Goal: Information Seeking & Learning: Learn about a topic

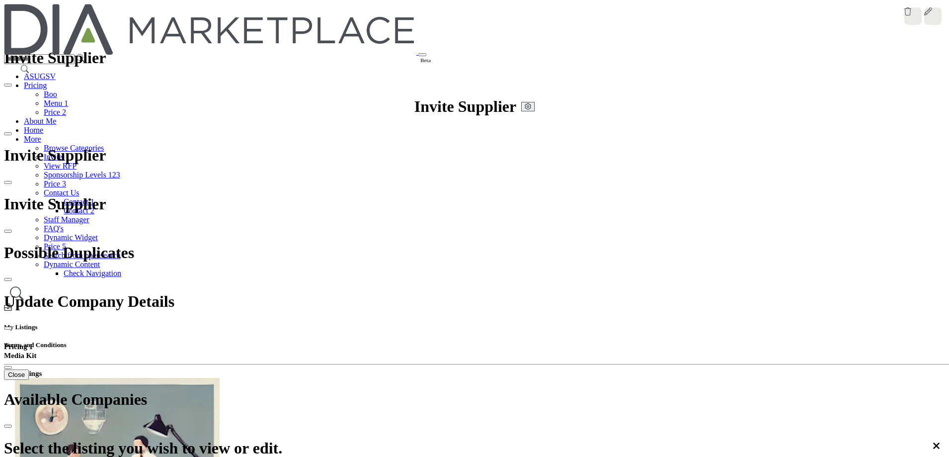
drag, startPoint x: 715, startPoint y: 221, endPoint x: 593, endPoint y: 238, distance: 123.4
click at [24, 285] on icon at bounding box center [17, 292] width 14 height 15
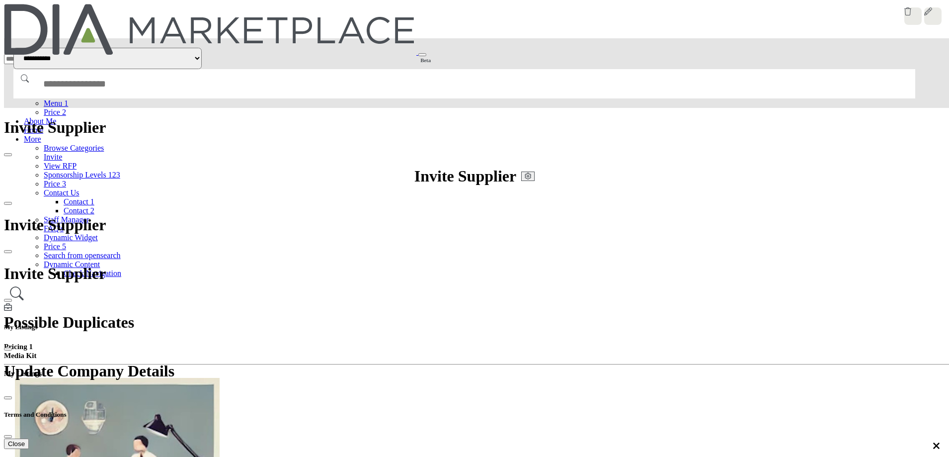
click at [247, 16] on img at bounding box center [210, 29] width 412 height 51
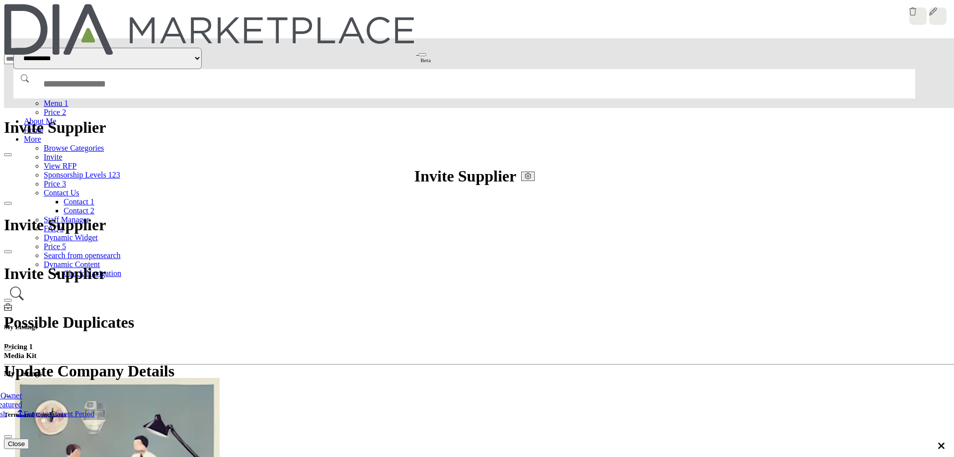
scroll to position [71, 0]
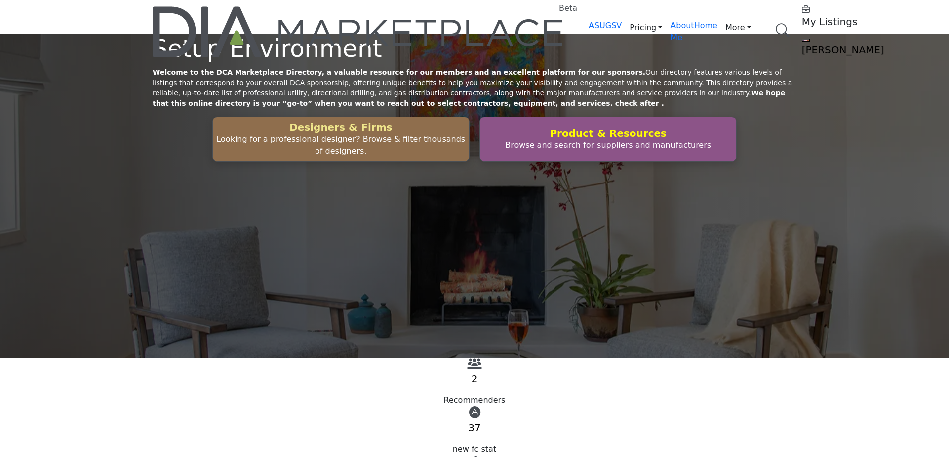
click at [382, 133] on h2 "Designers & Firms" at bounding box center [341, 127] width 250 height 12
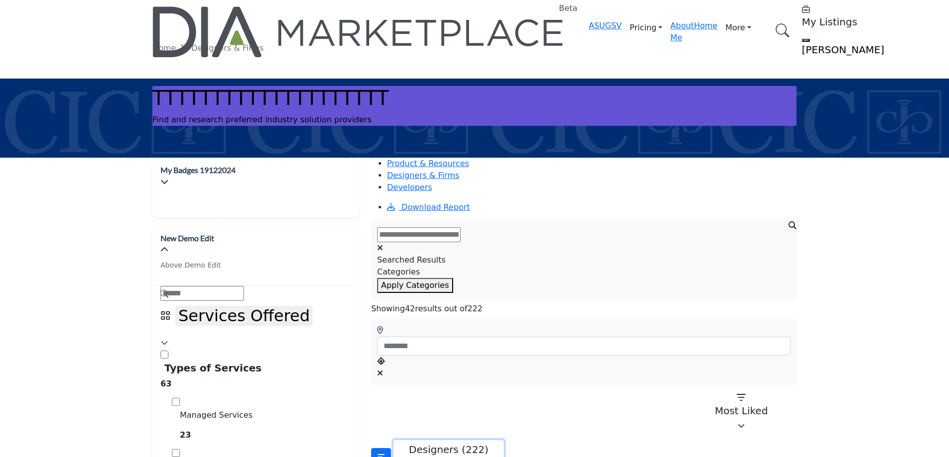
click at [432, 443] on p "Designers (222)" at bounding box center [448, 449] width 97 height 12
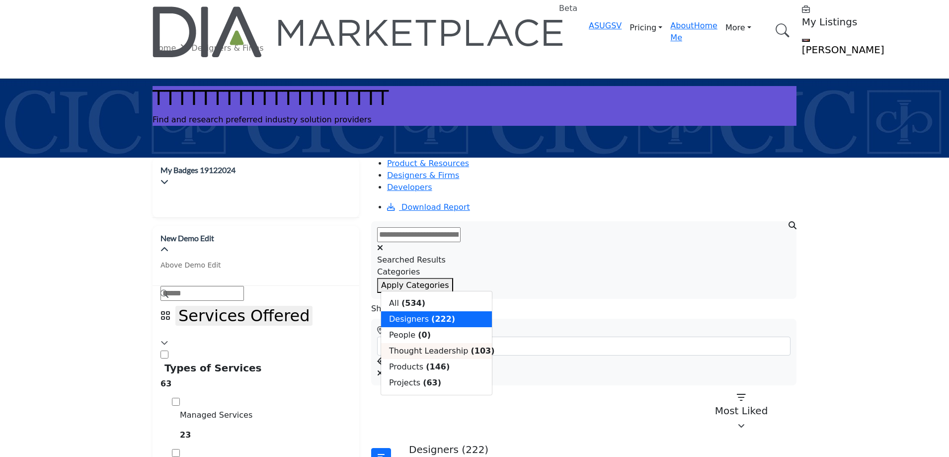
click at [436, 355] on span "Thought Leadership" at bounding box center [428, 350] width 79 height 9
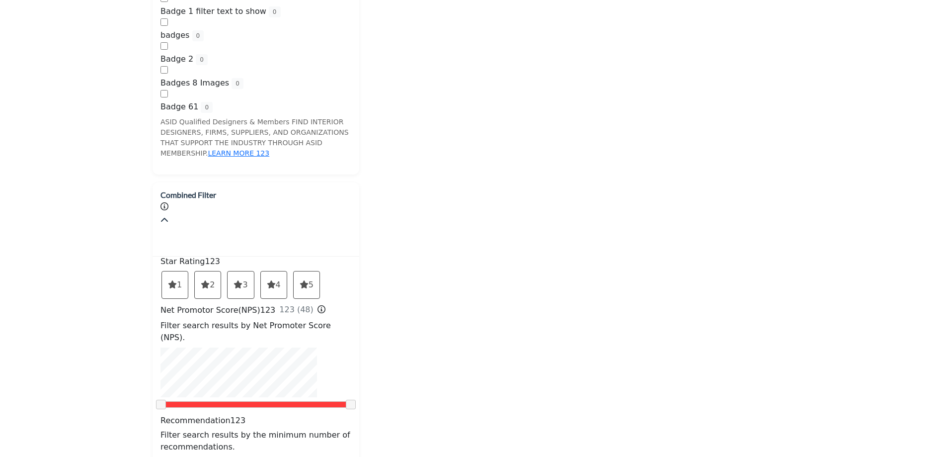
scroll to position [1490, 0]
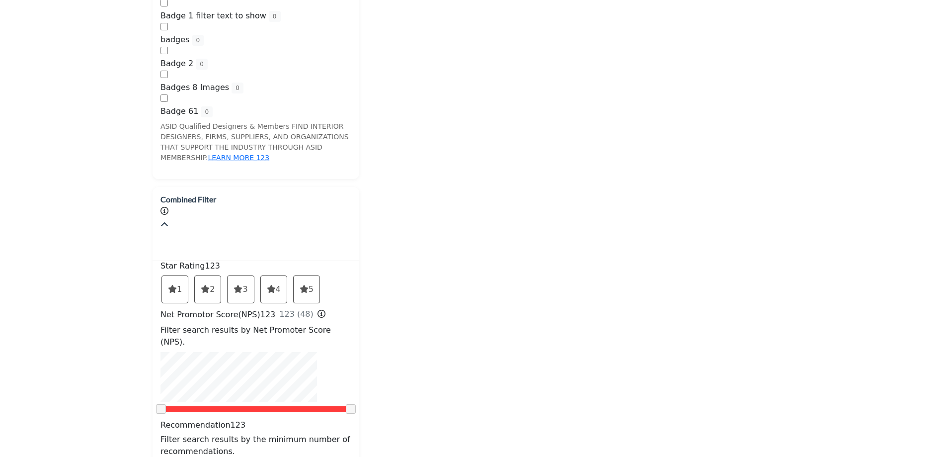
drag, startPoint x: 237, startPoint y: 106, endPoint x: 248, endPoint y: 105, distance: 10.4
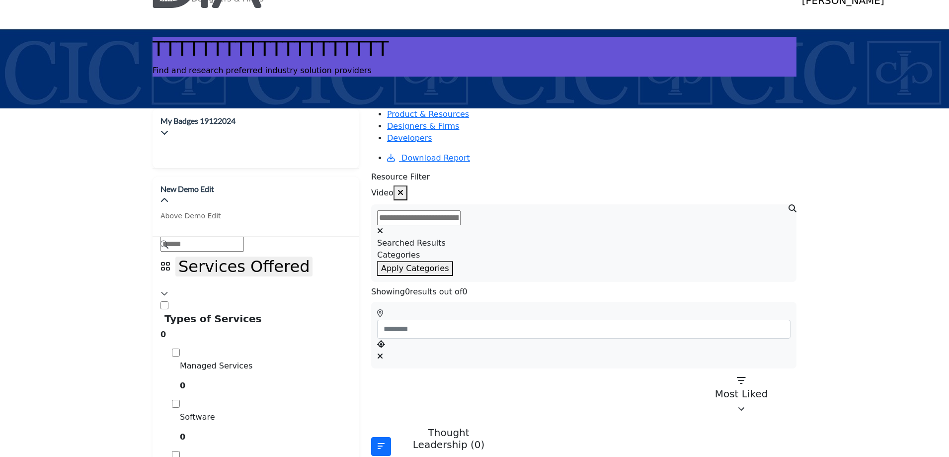
scroll to position [0, 0]
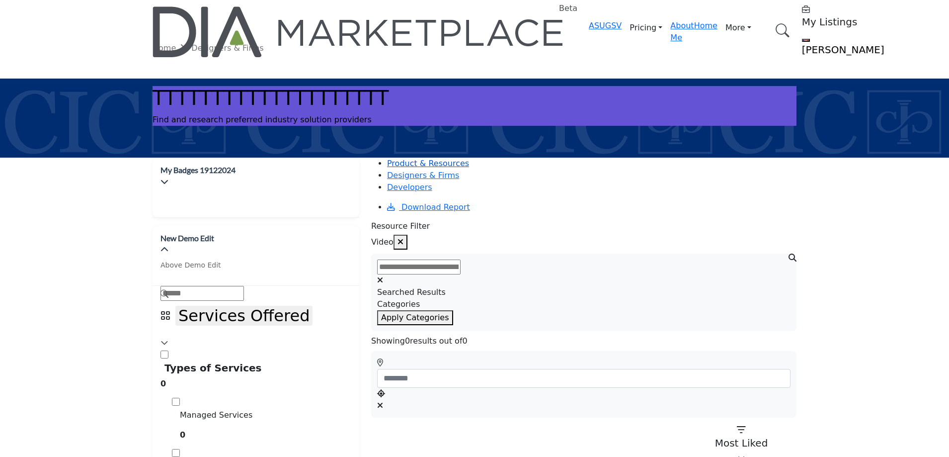
click at [408, 167] on link "Product & Resources" at bounding box center [428, 162] width 82 height 9
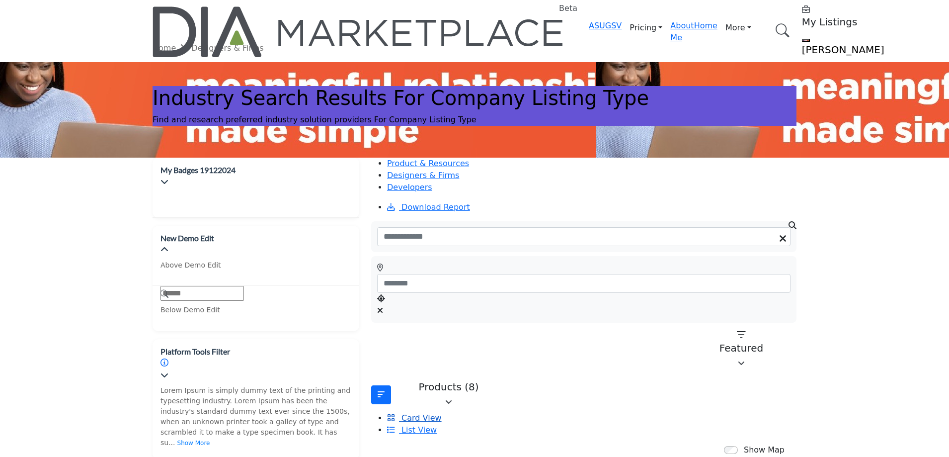
click at [441, 413] on span "Card View" at bounding box center [421, 417] width 40 height 9
click at [439, 381] on div "Products (8)" at bounding box center [448, 387] width 97 height 12
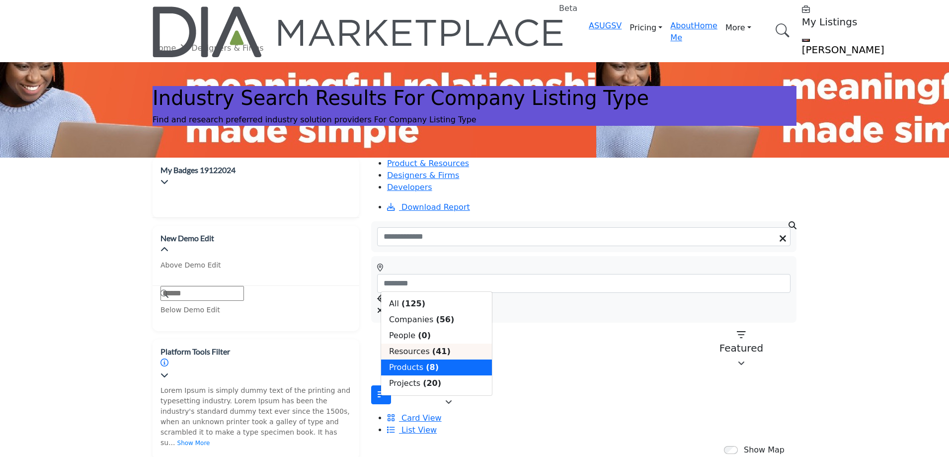
click at [422, 356] on span "Resources" at bounding box center [409, 350] width 41 height 9
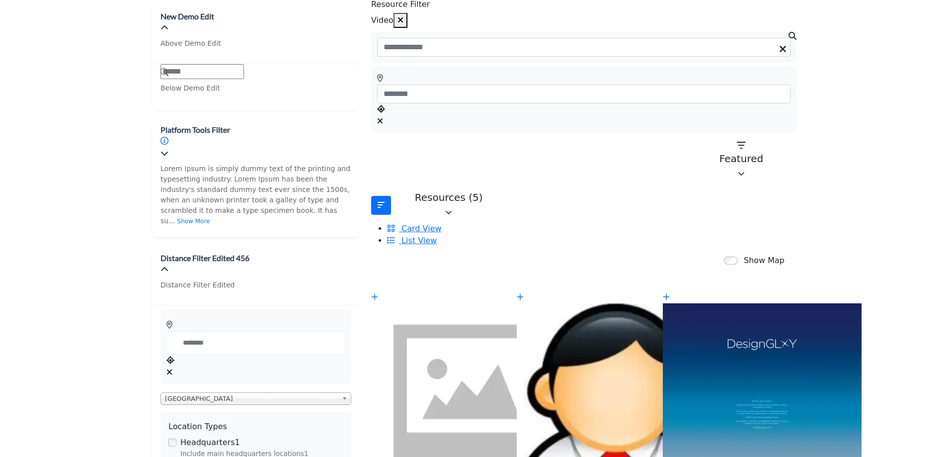
scroll to position [199, 0]
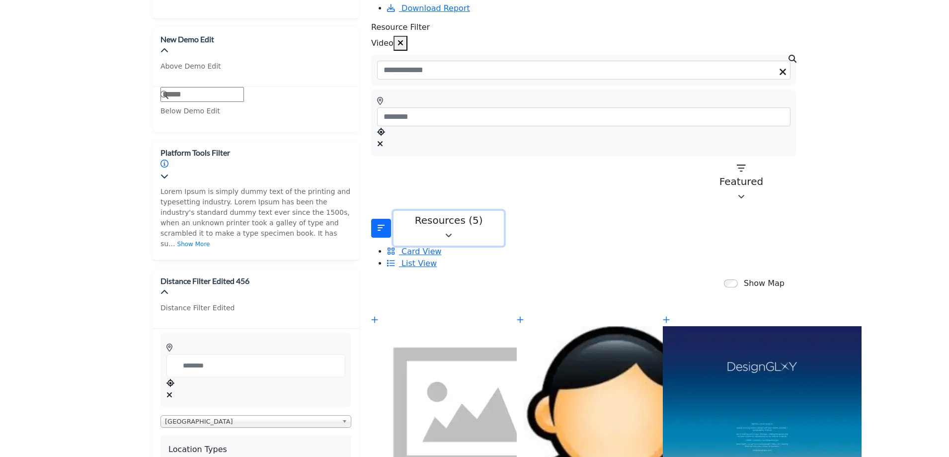
click at [444, 214] on div "Resources (5)" at bounding box center [448, 220] width 97 height 12
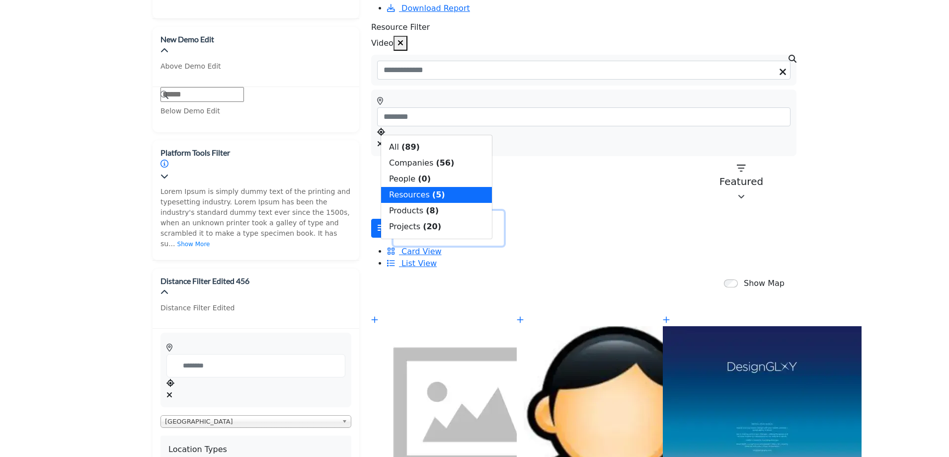
click at [444, 214] on div "Resources (5)" at bounding box center [448, 220] width 97 height 12
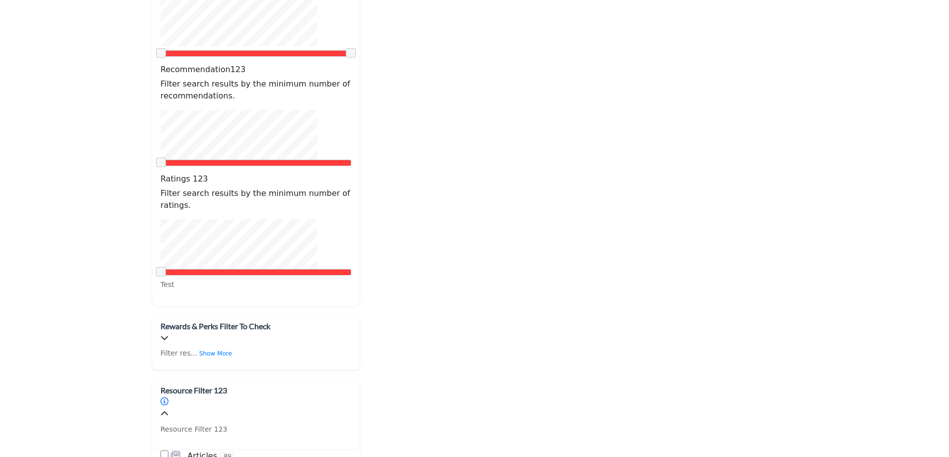
scroll to position [1341, 0]
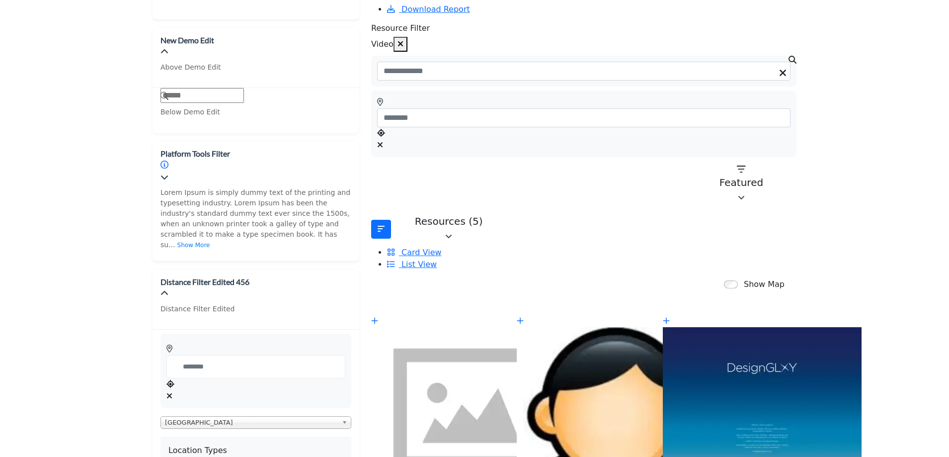
scroll to position [149, 0]
